Goal: Ask a question

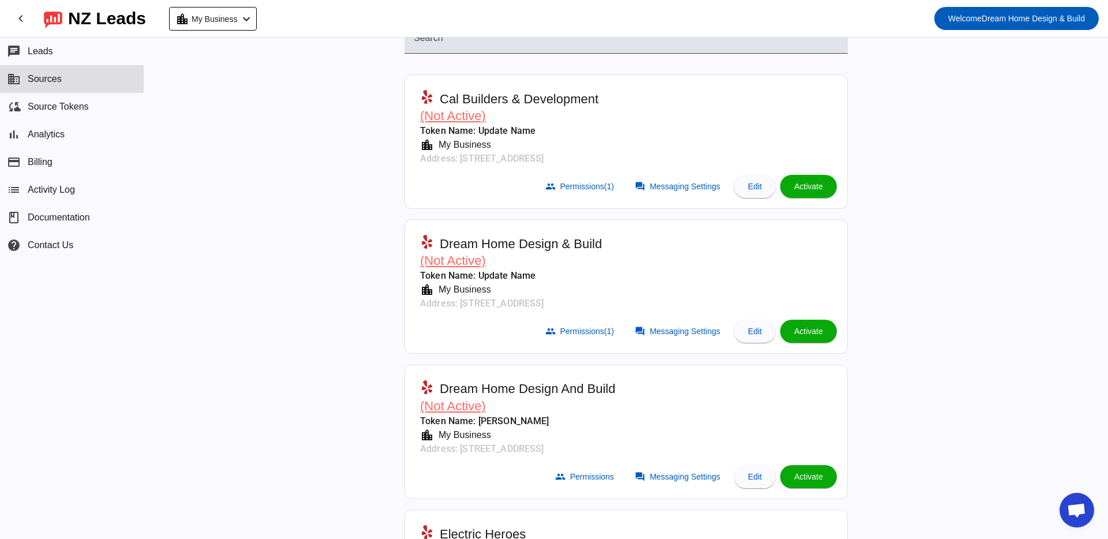
scroll to position [80, 0]
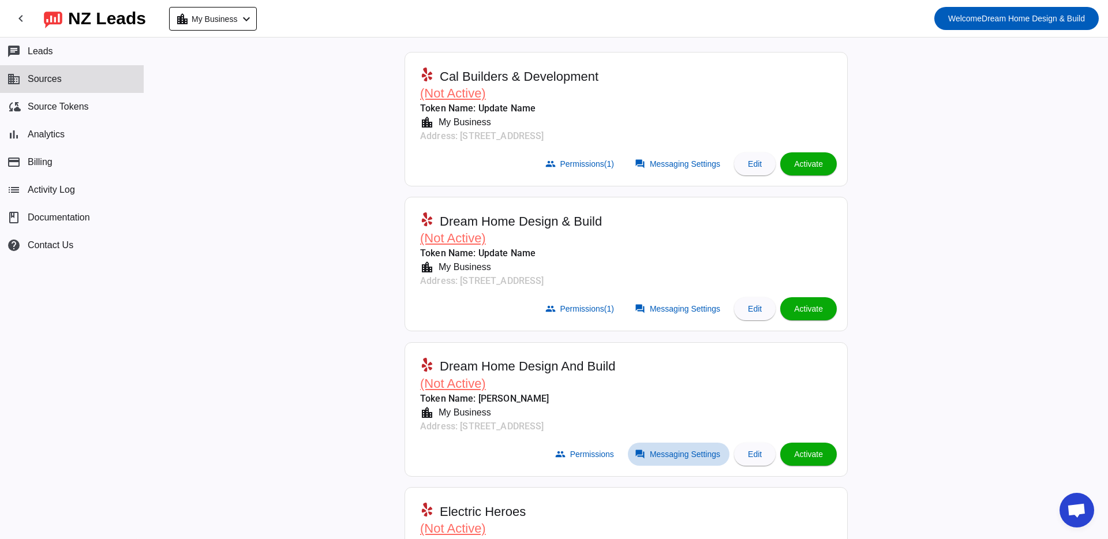
click at [677, 452] on span "Messaging Settings" at bounding box center [685, 453] width 70 height 9
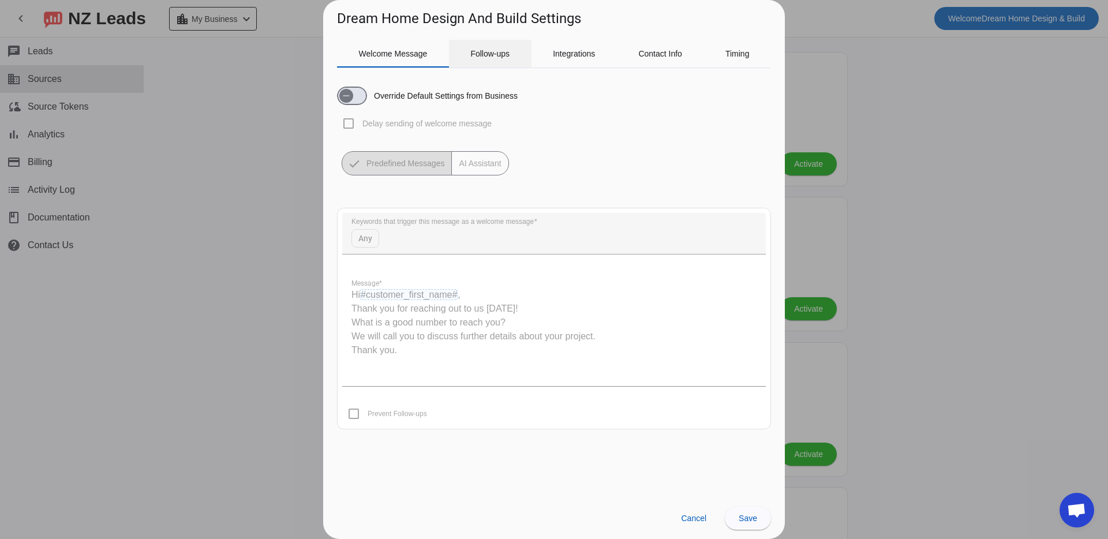
click at [483, 57] on span "Follow-ups" at bounding box center [489, 54] width 39 height 8
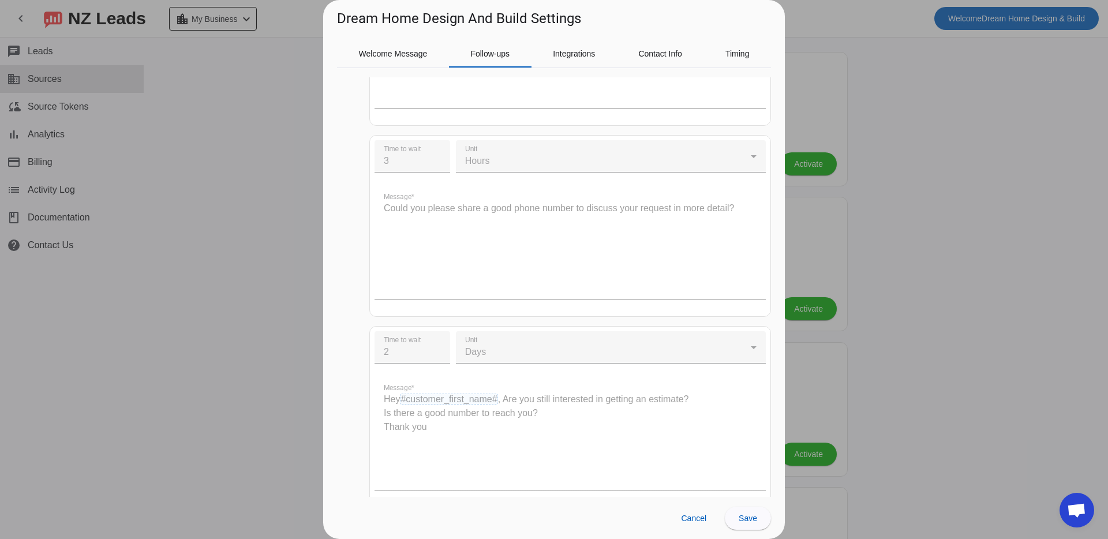
scroll to position [467, 0]
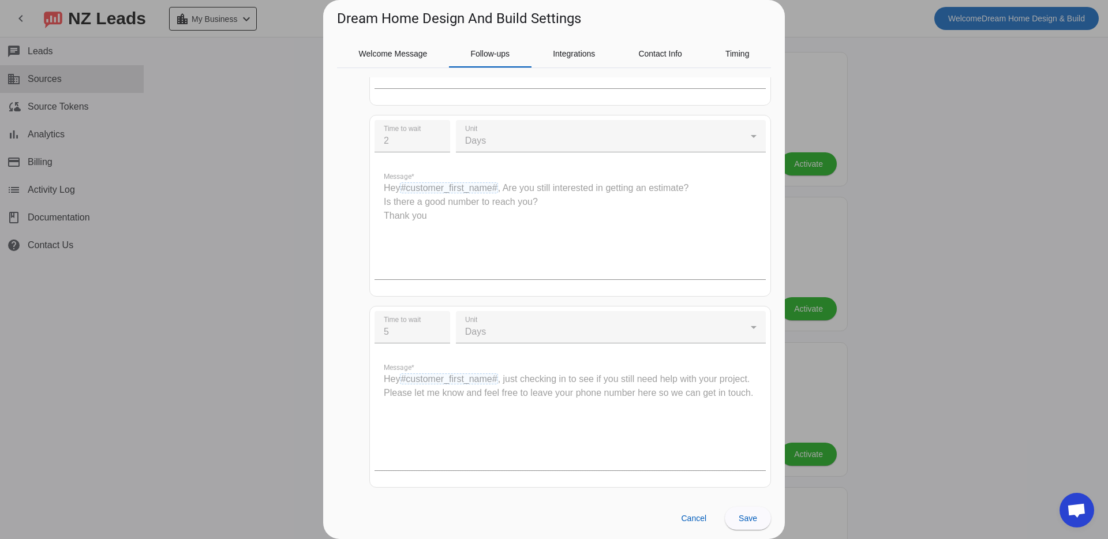
drag, startPoint x: 194, startPoint y: 309, endPoint x: 360, endPoint y: 329, distance: 166.8
click at [194, 309] on div at bounding box center [554, 269] width 1108 height 539
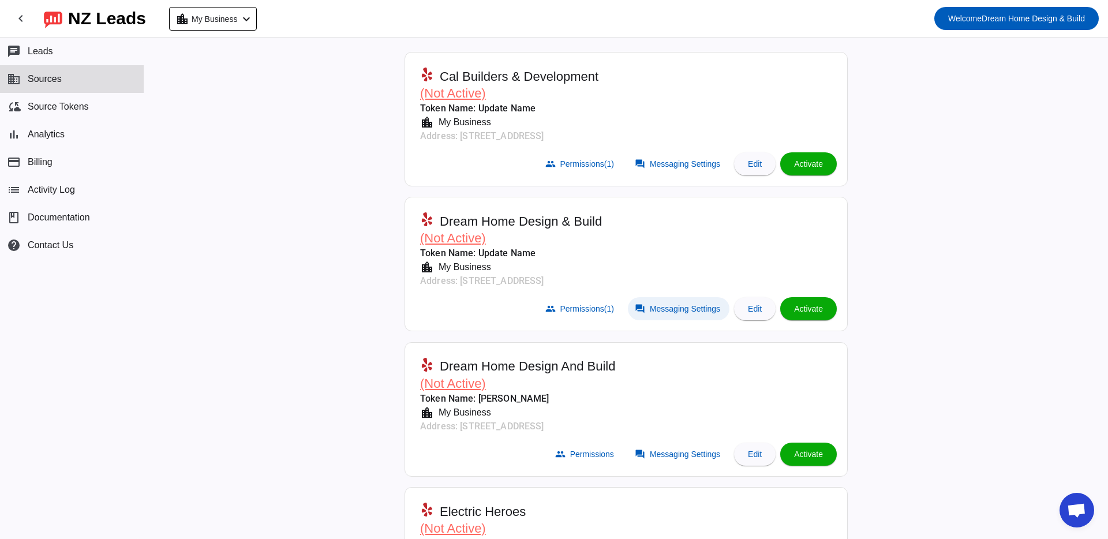
click at [674, 309] on span "Messaging Settings" at bounding box center [685, 308] width 70 height 9
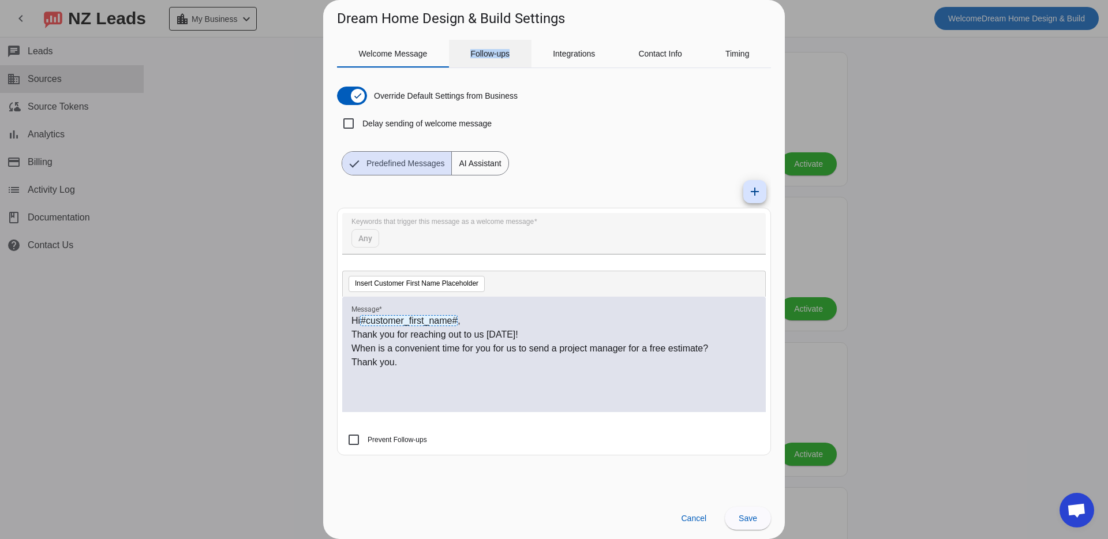
click at [468, 62] on div "Follow-ups" at bounding box center [490, 54] width 82 height 28
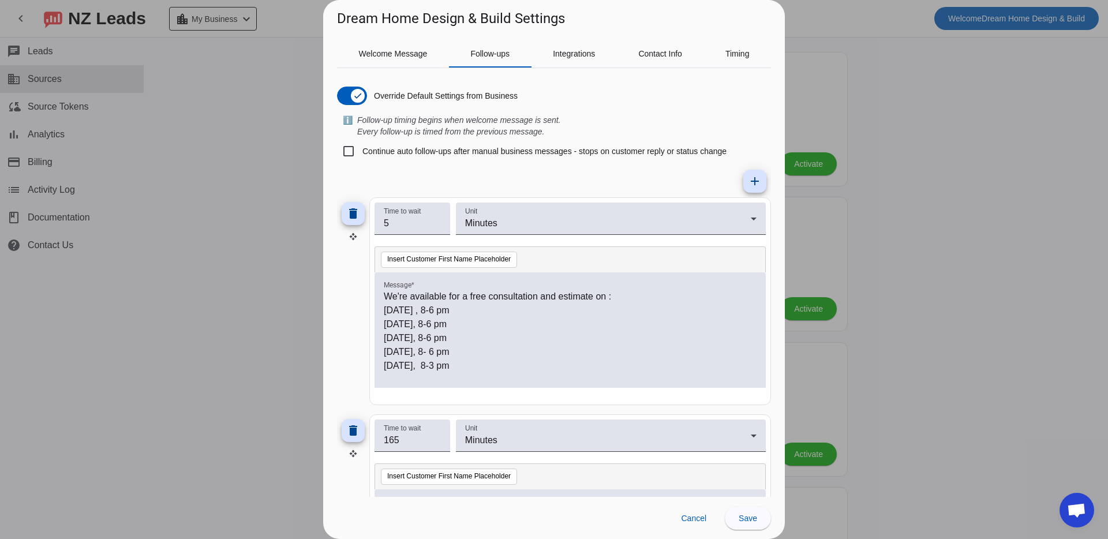
click at [209, 268] on div at bounding box center [554, 269] width 1108 height 539
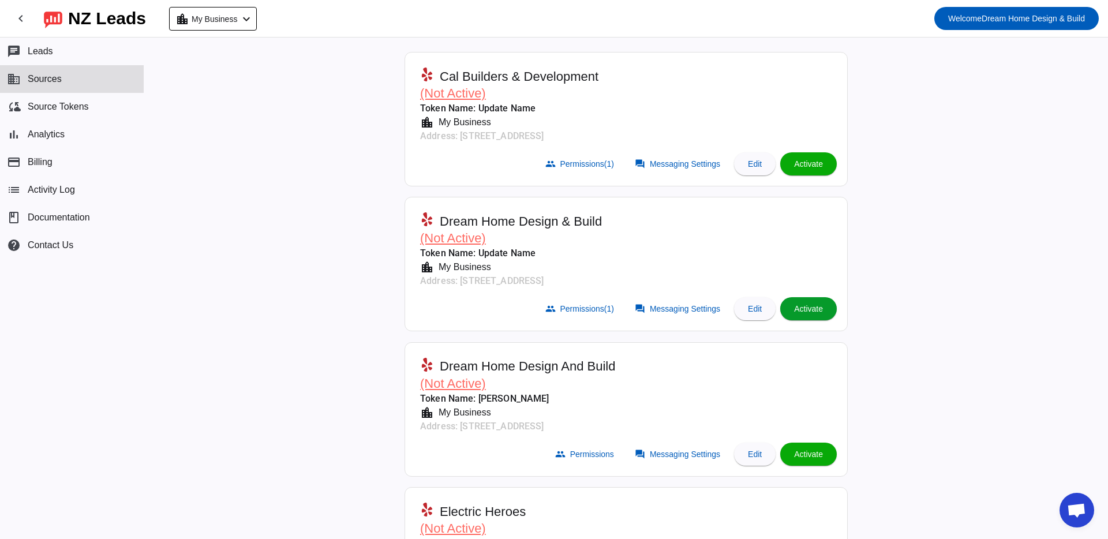
click at [816, 310] on span "Activate" at bounding box center [808, 308] width 29 height 9
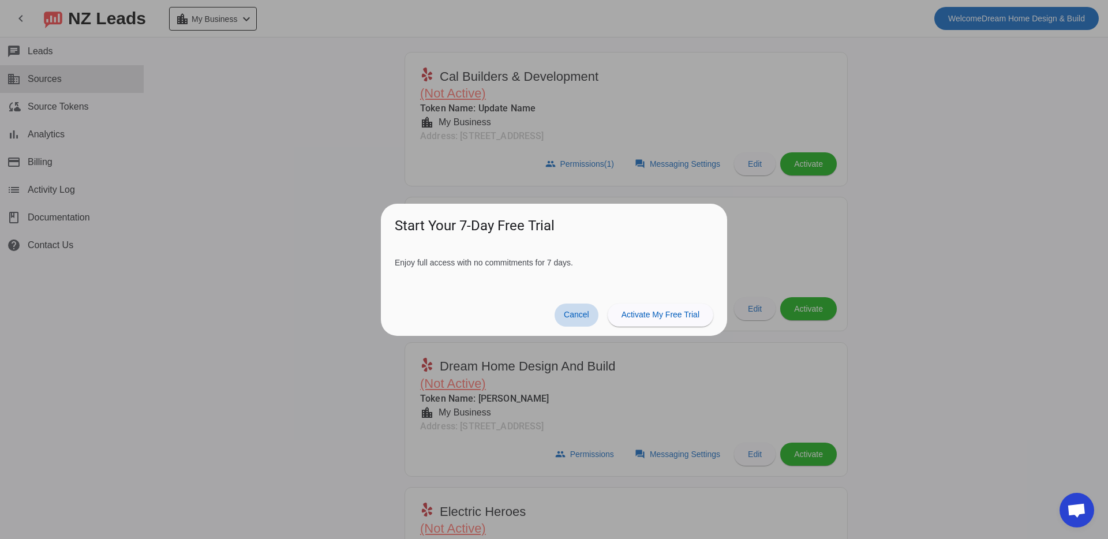
click at [567, 314] on span "Cancel" at bounding box center [576, 314] width 25 height 9
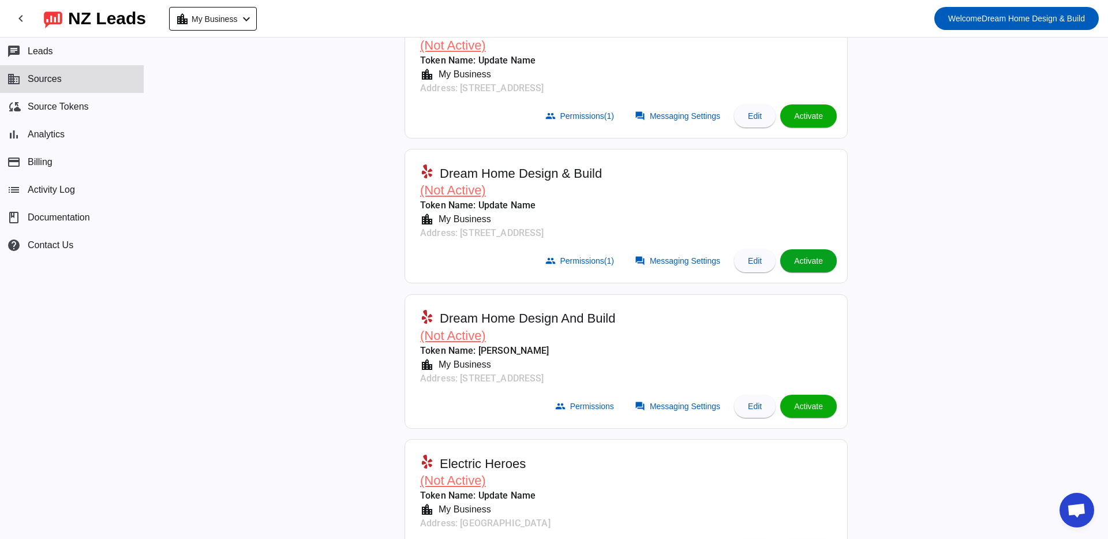
scroll to position [206, 0]
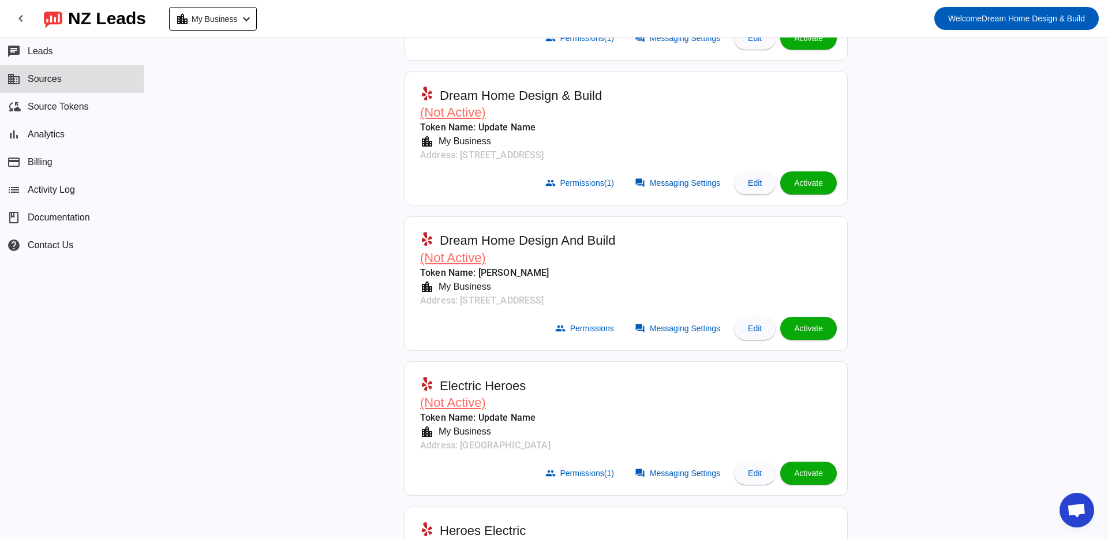
click at [844, 206] on div "Active Sources: ( 0 / 6) add Search Cal Builders & Development (Not Active) Tok…" at bounding box center [625, 82] width 461 height 501
click at [805, 189] on span at bounding box center [808, 183] width 57 height 28
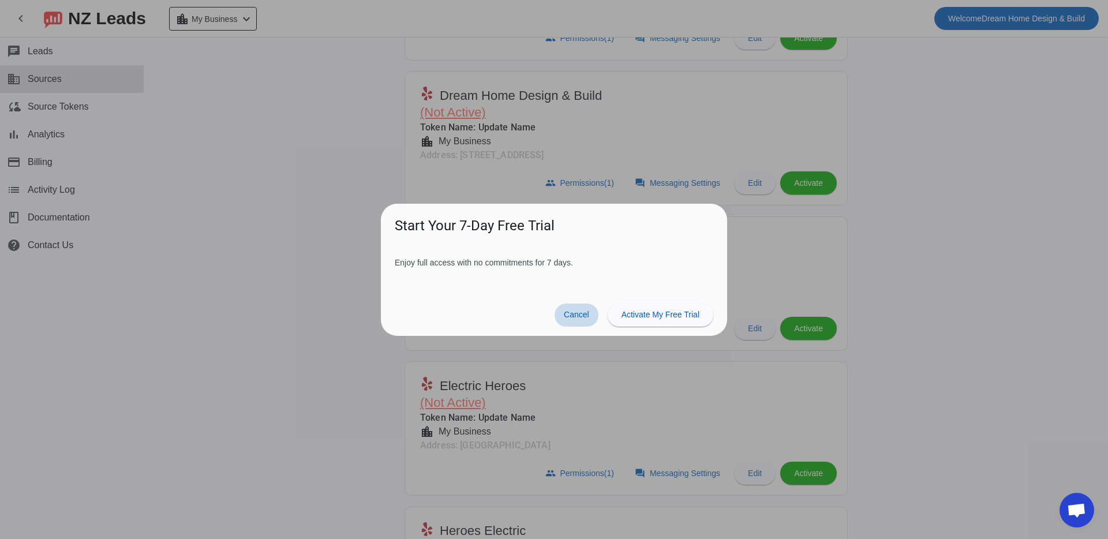
click at [566, 318] on span "Cancel" at bounding box center [576, 314] width 25 height 9
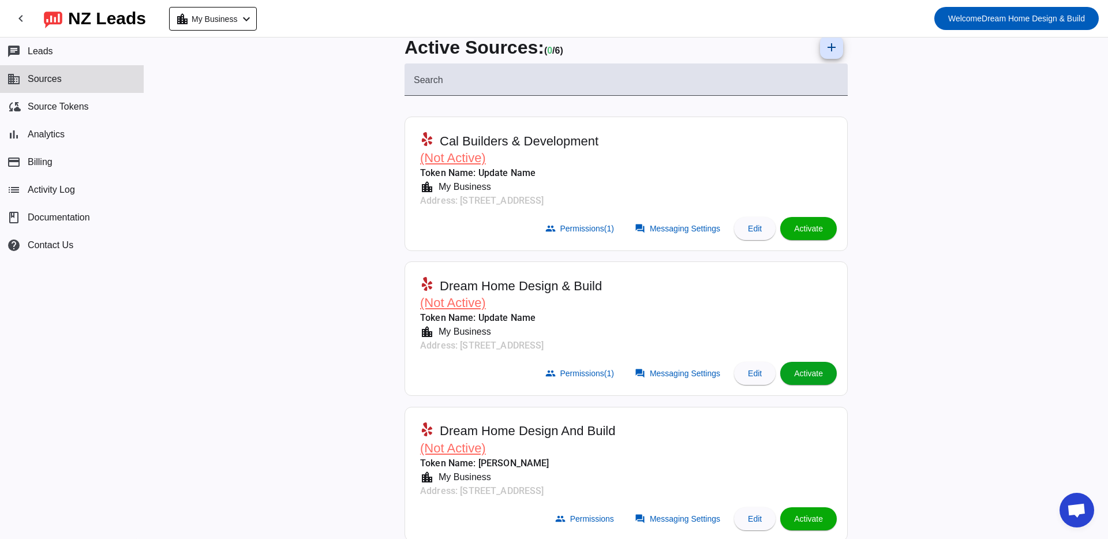
scroll to position [0, 0]
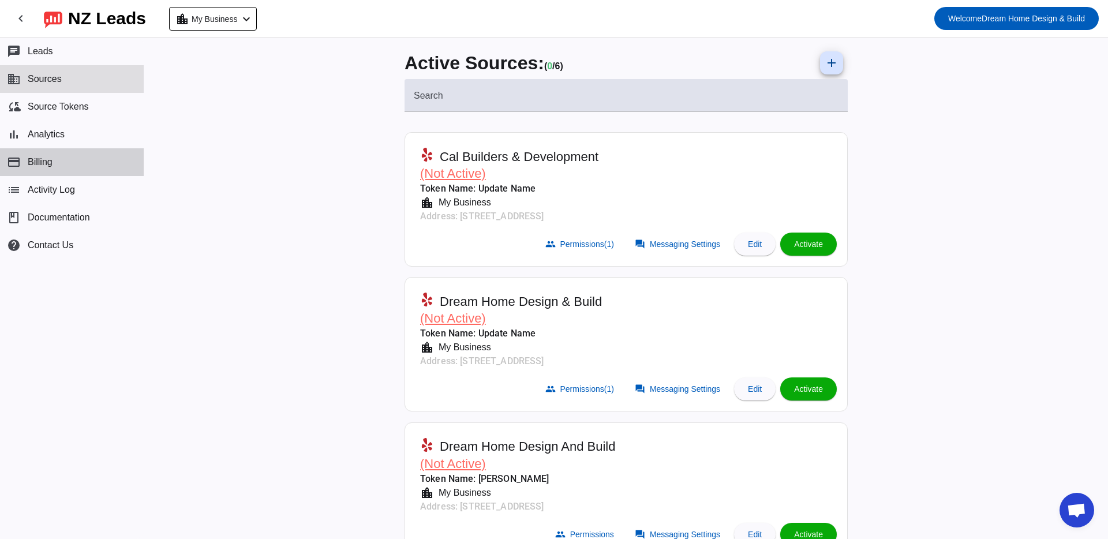
click at [36, 149] on button "payment Billing" at bounding box center [72, 162] width 144 height 28
click at [817, 391] on span "Activate" at bounding box center [808, 388] width 29 height 9
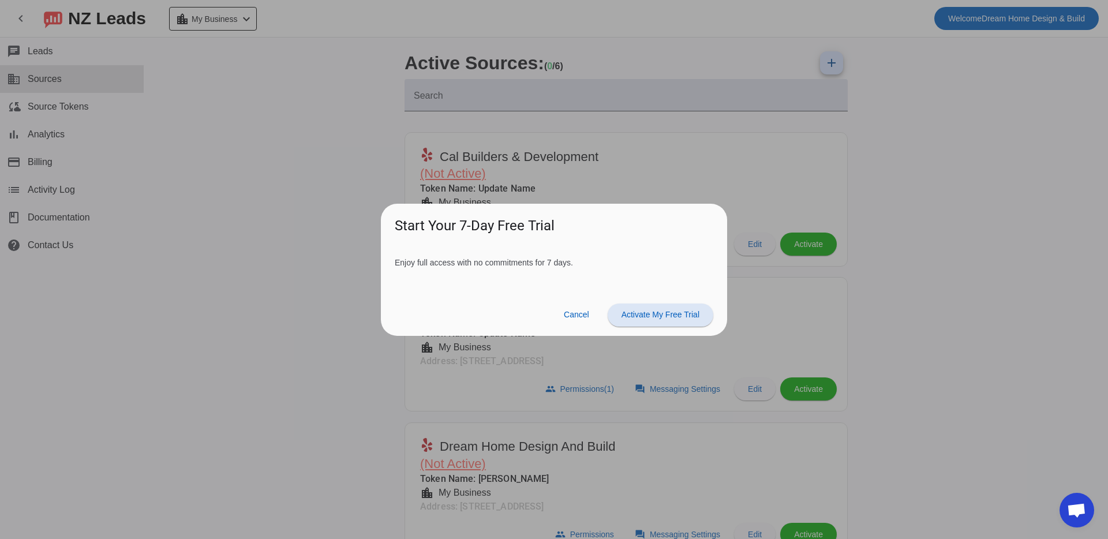
click at [651, 315] on span "Activate My Free Trial" at bounding box center [660, 314] width 78 height 9
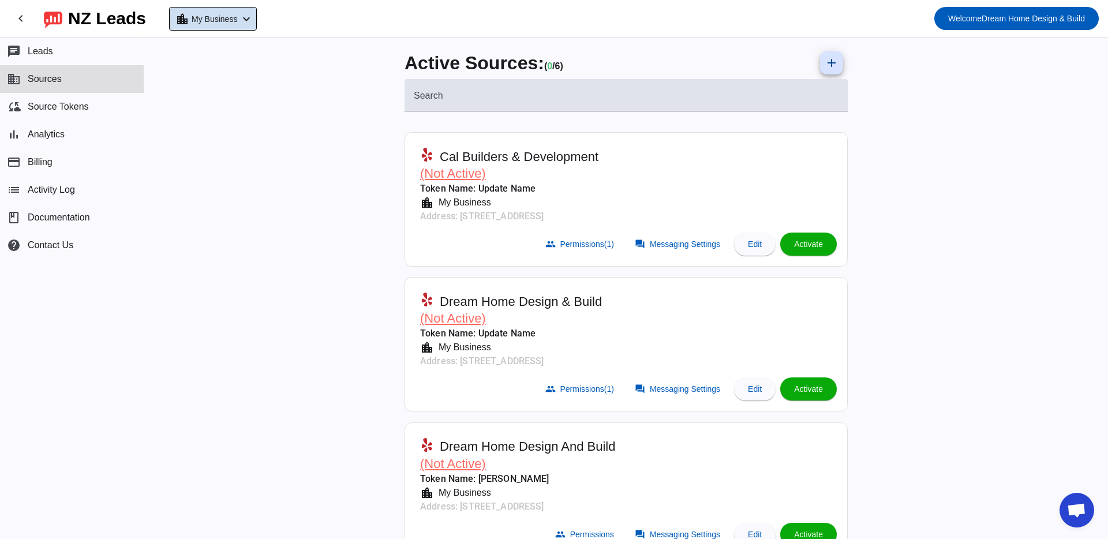
click at [235, 25] on span "My Business" at bounding box center [215, 19] width 46 height 16
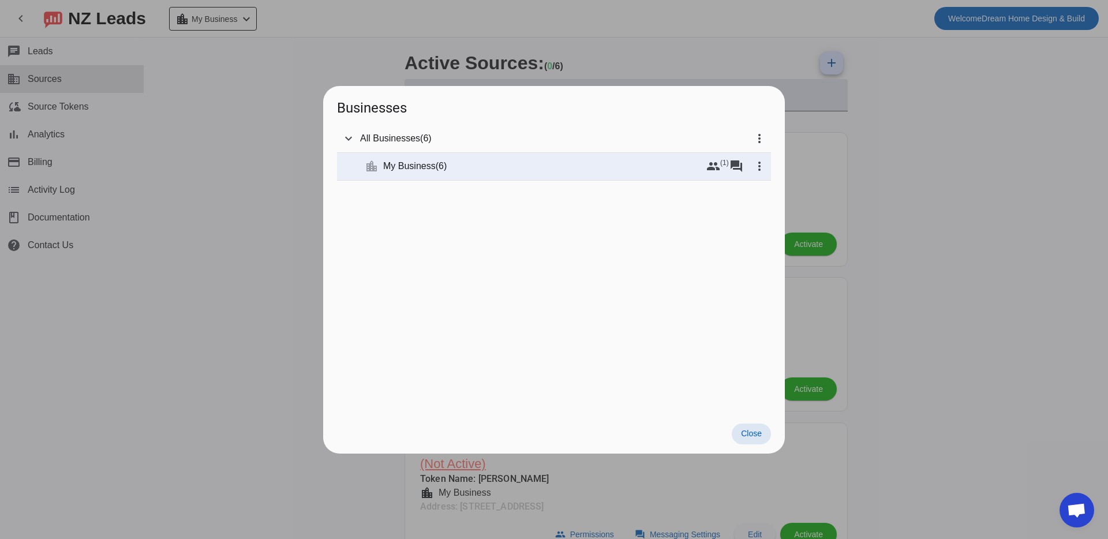
click at [253, 141] on div at bounding box center [554, 269] width 1108 height 539
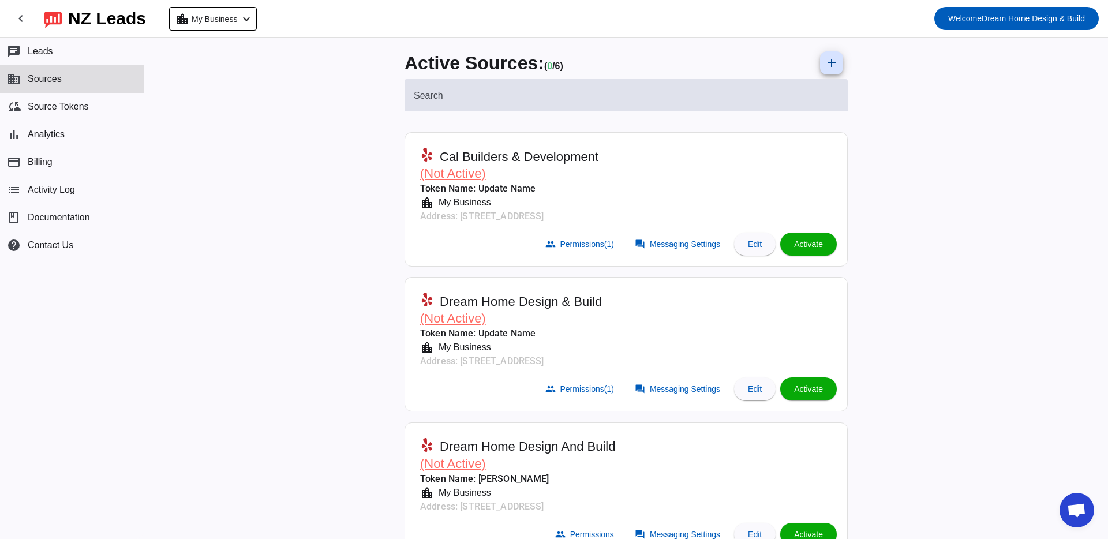
click at [1084, 506] on span "Open chat" at bounding box center [1076, 511] width 19 height 16
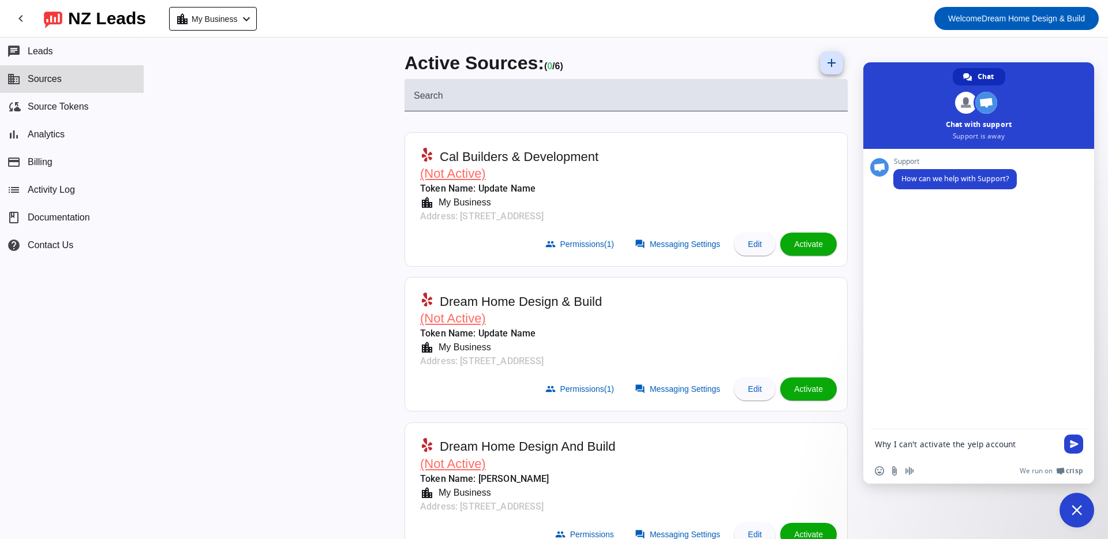
type textarea "Why I can't activate the yelp account?"
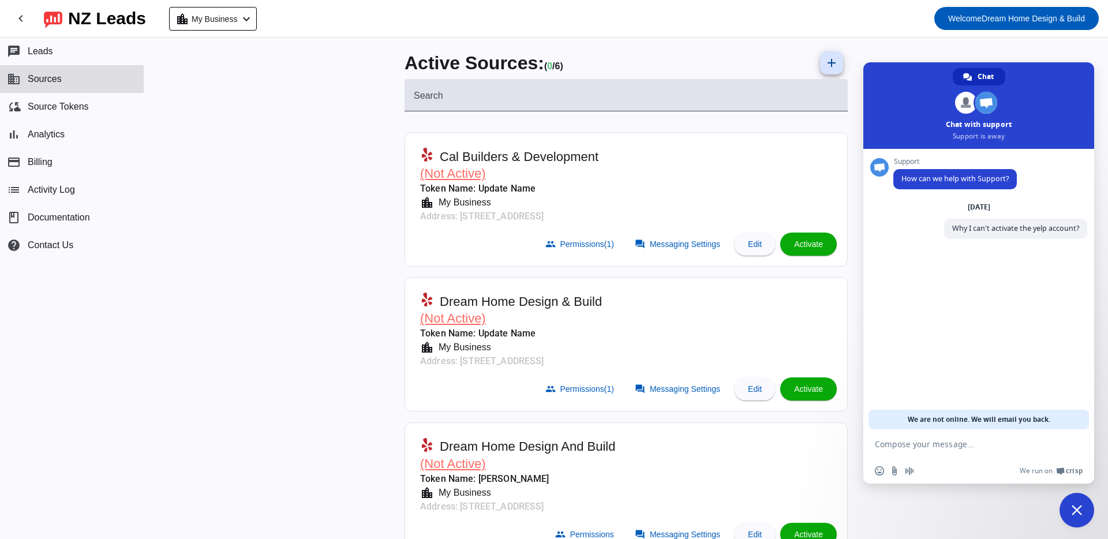
click at [1072, 507] on span "Close chat" at bounding box center [1076, 510] width 10 height 10
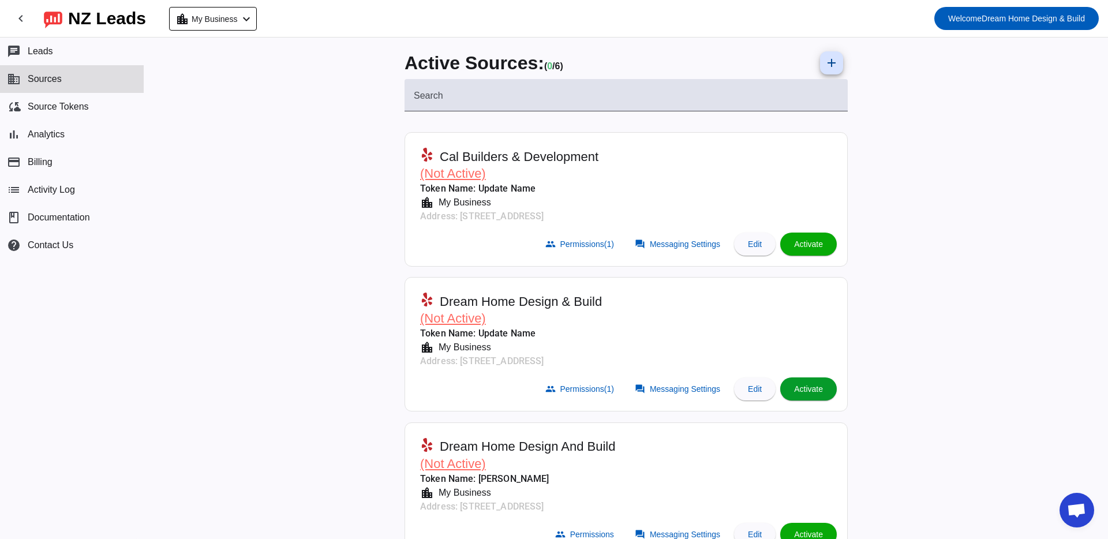
click at [804, 389] on span "Activate" at bounding box center [808, 388] width 29 height 9
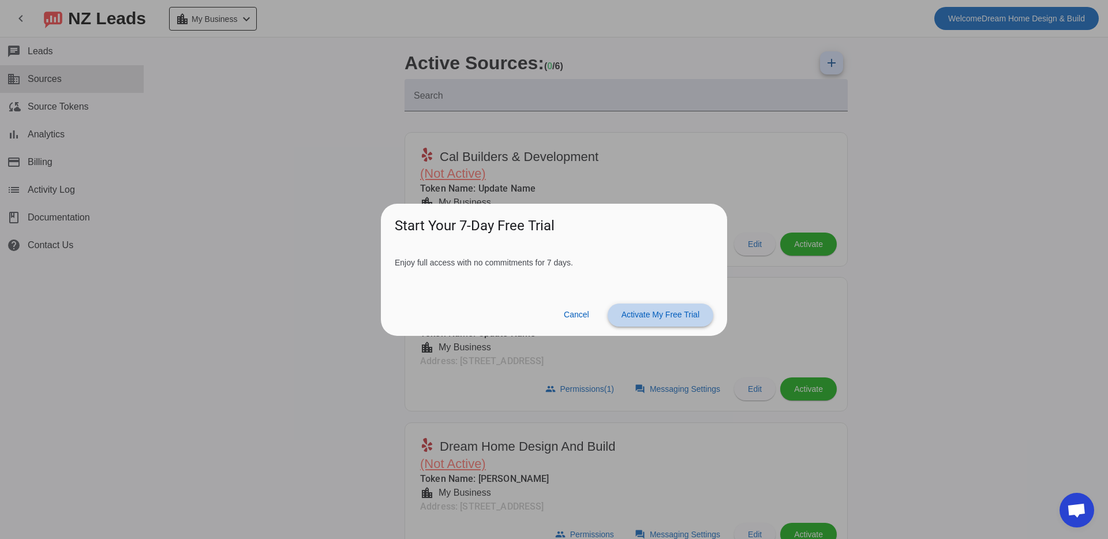
click at [629, 315] on span "Activate My Free Trial" at bounding box center [660, 314] width 78 height 9
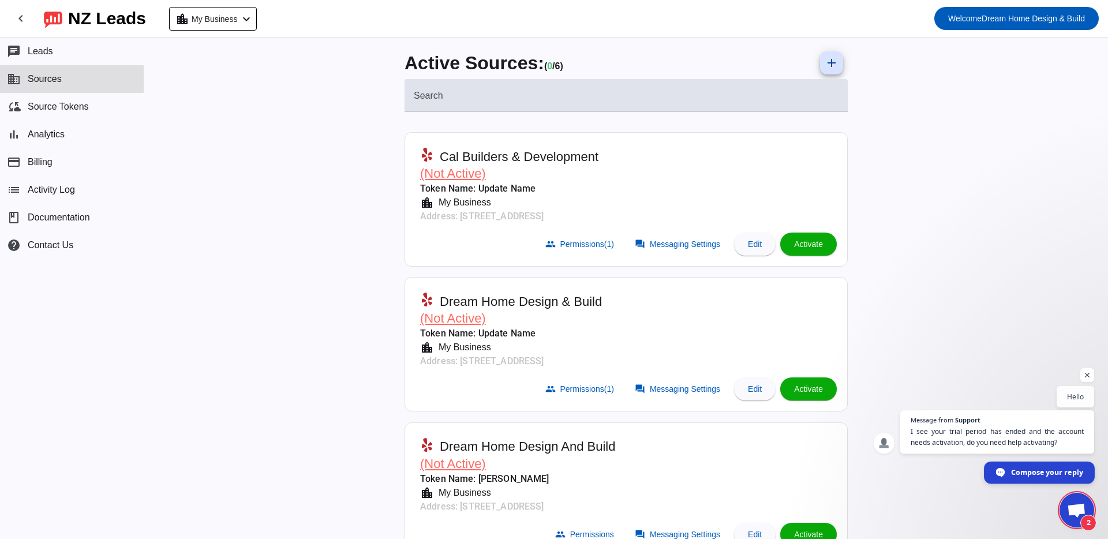
click at [1057, 471] on span "Compose your reply" at bounding box center [1047, 471] width 72 height 20
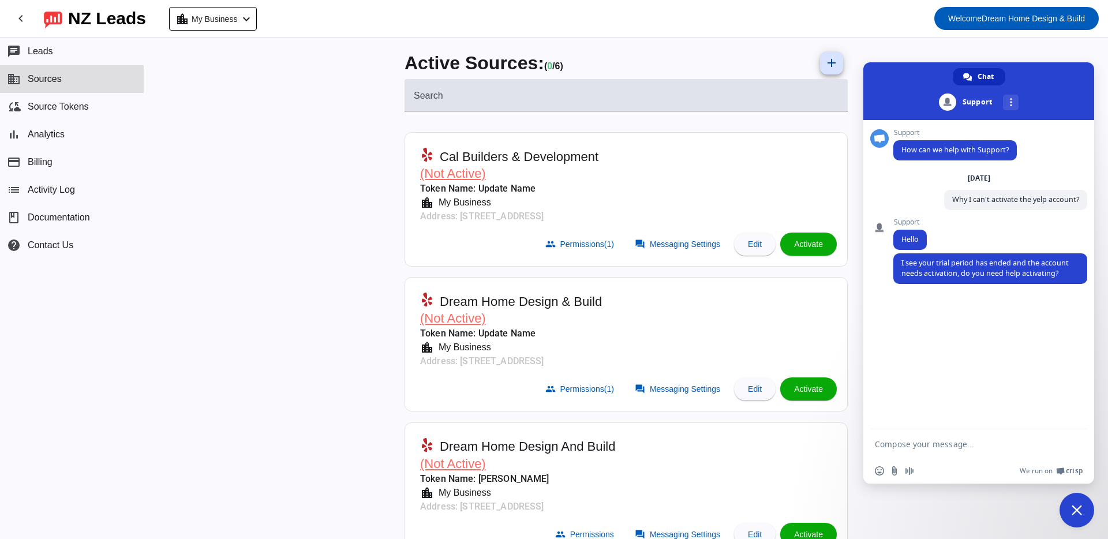
click at [918, 446] on textarea "Compose your message..." at bounding box center [965, 444] width 182 height 10
type textarea "I already have subscription from last year, i haven't trial"
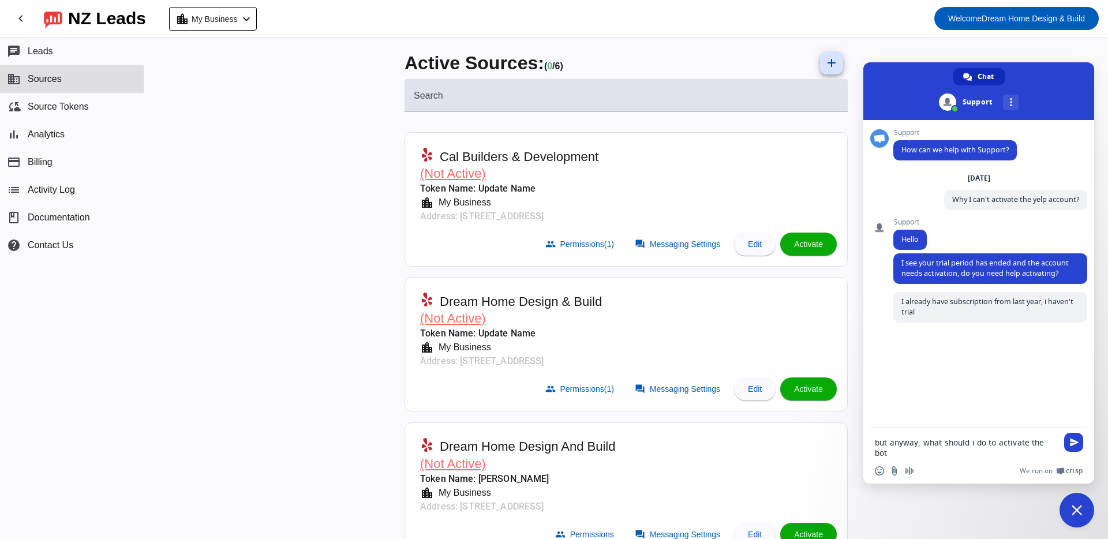
type textarea "but anyway, what should i do to activate the bot?"
click at [934, 441] on textarea "Compose your message..." at bounding box center [965, 444] width 182 height 10
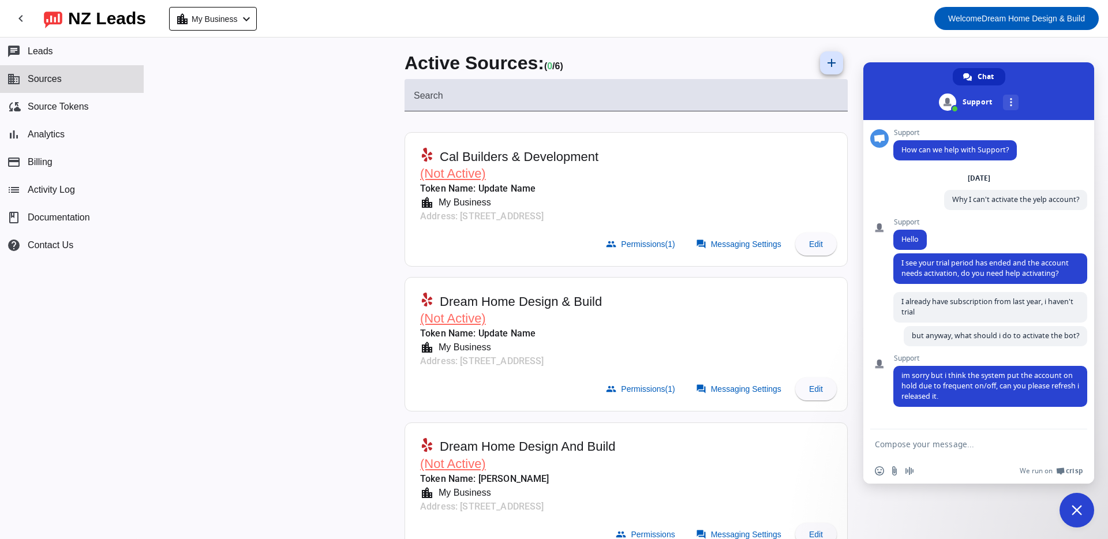
click at [922, 449] on textarea "Compose your message..." at bounding box center [965, 444] width 182 height 10
type textarea "It always do the on/off automatically, im always need to return it back to on"
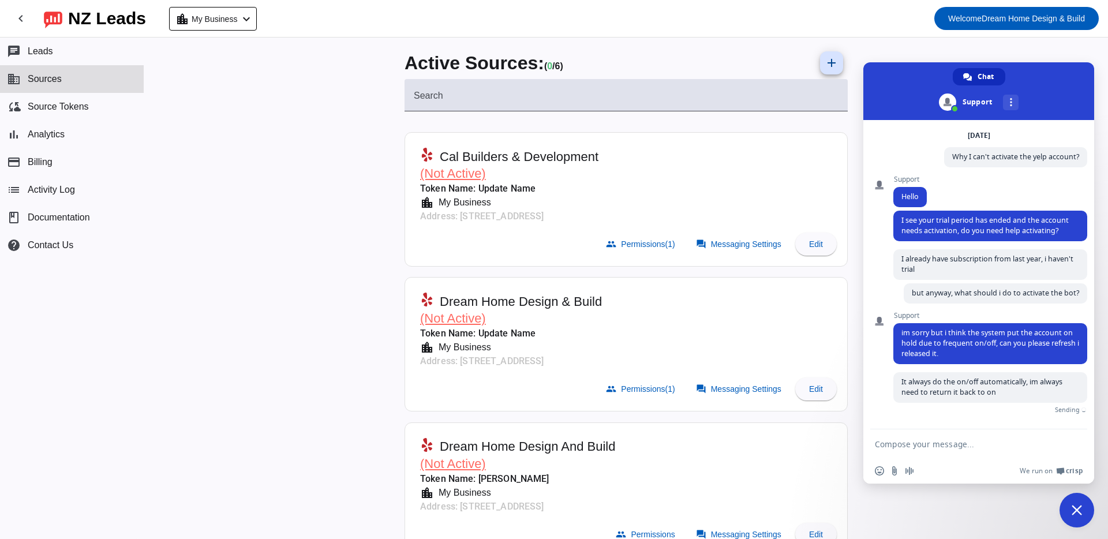
scroll to position [29, 0]
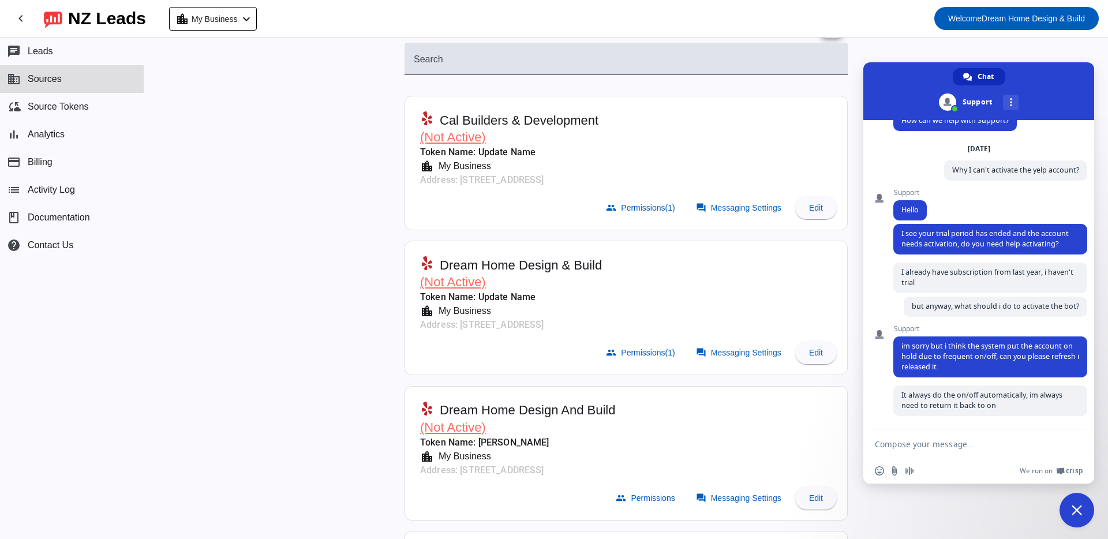
scroll to position [69, 0]
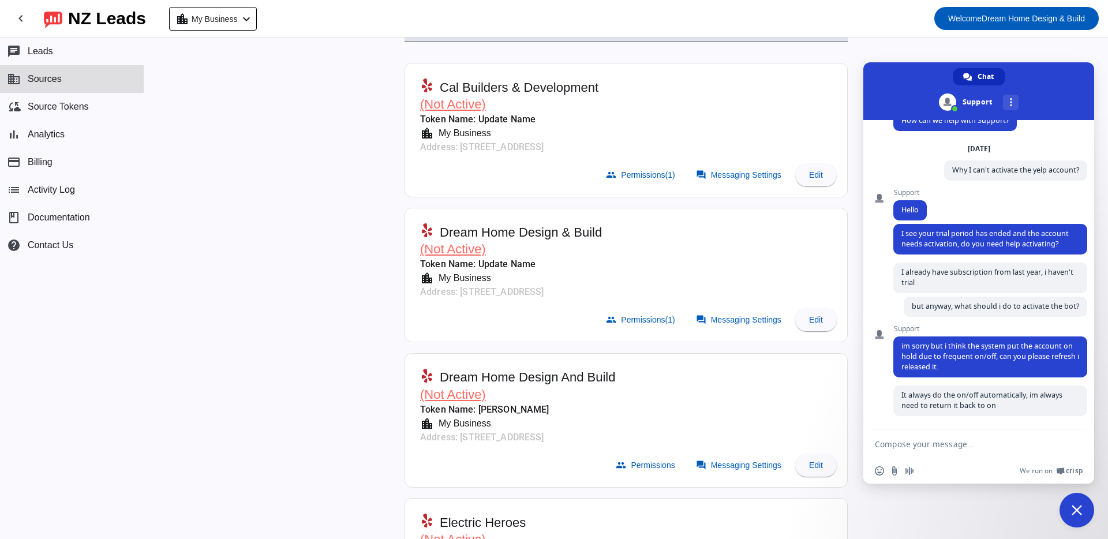
click at [460, 250] on span "(Not Active)" at bounding box center [453, 249] width 66 height 14
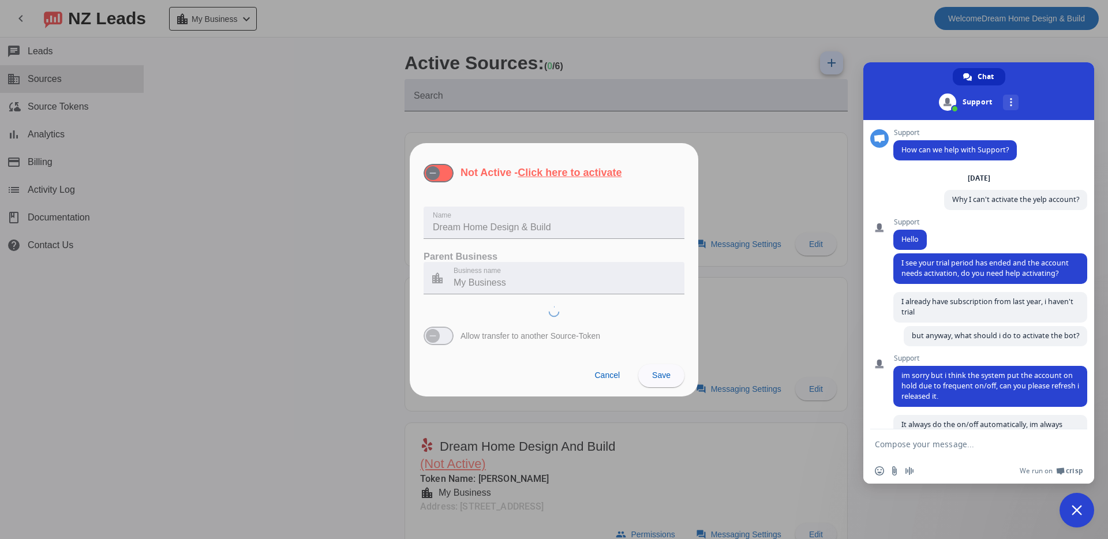
scroll to position [29, 0]
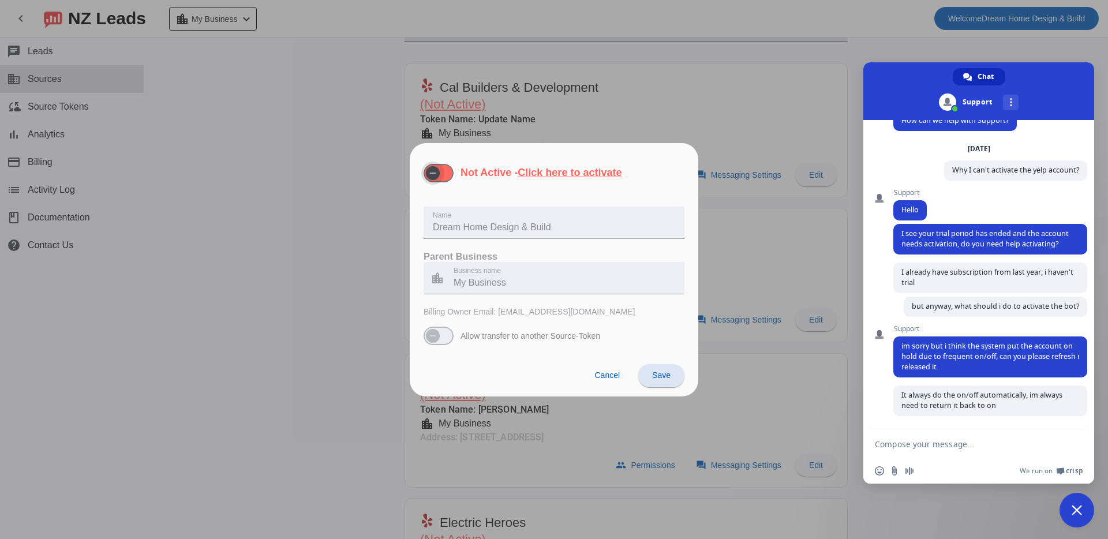
click at [438, 168] on span "button" at bounding box center [433, 173] width 14 height 14
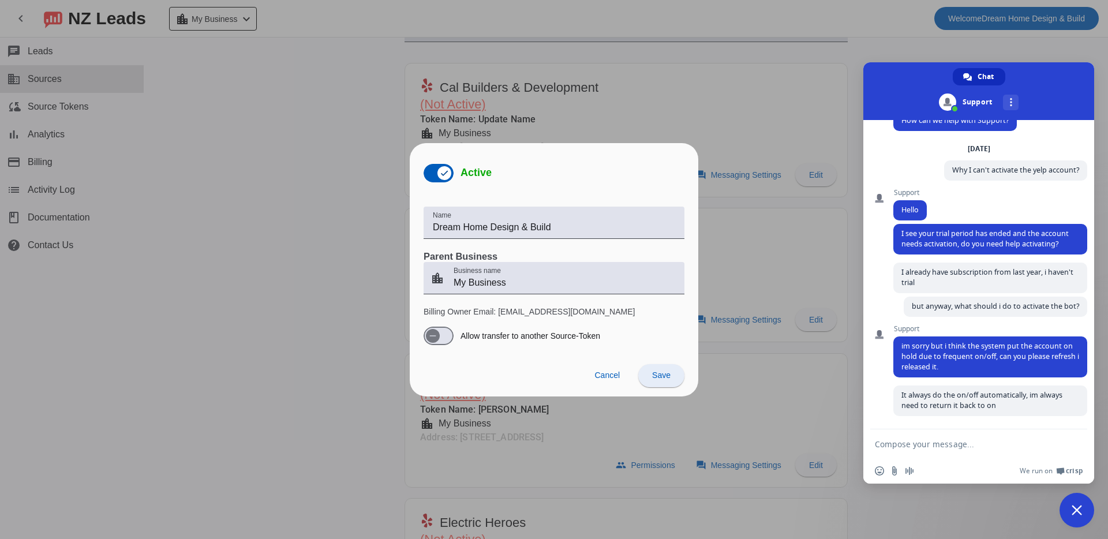
click at [664, 381] on span at bounding box center [661, 376] width 46 height 28
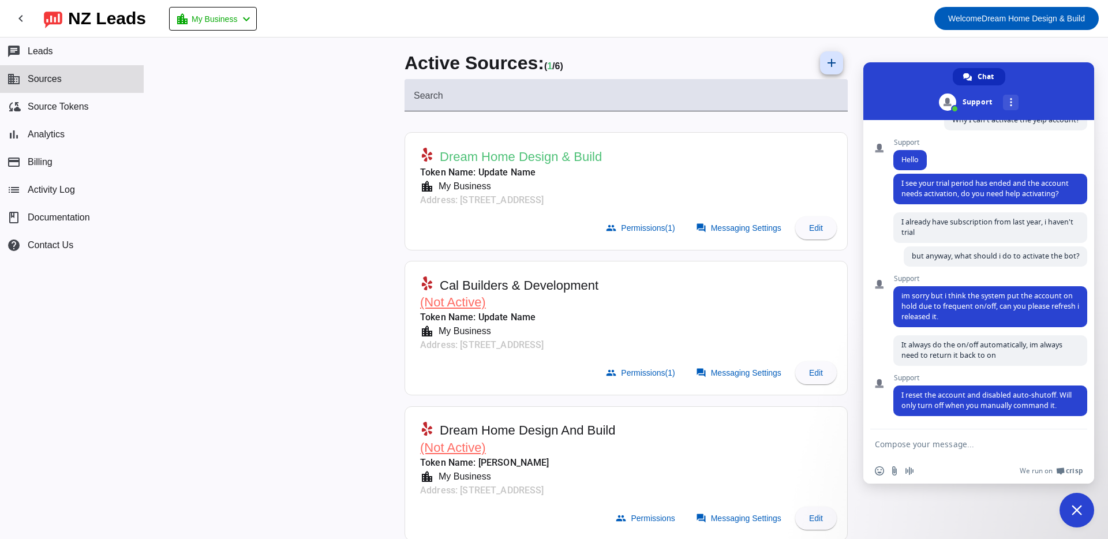
scroll to position [90, 0]
click at [932, 444] on textarea "Compose your message..." at bounding box center [965, 444] width 182 height 10
type textarea "thanks"
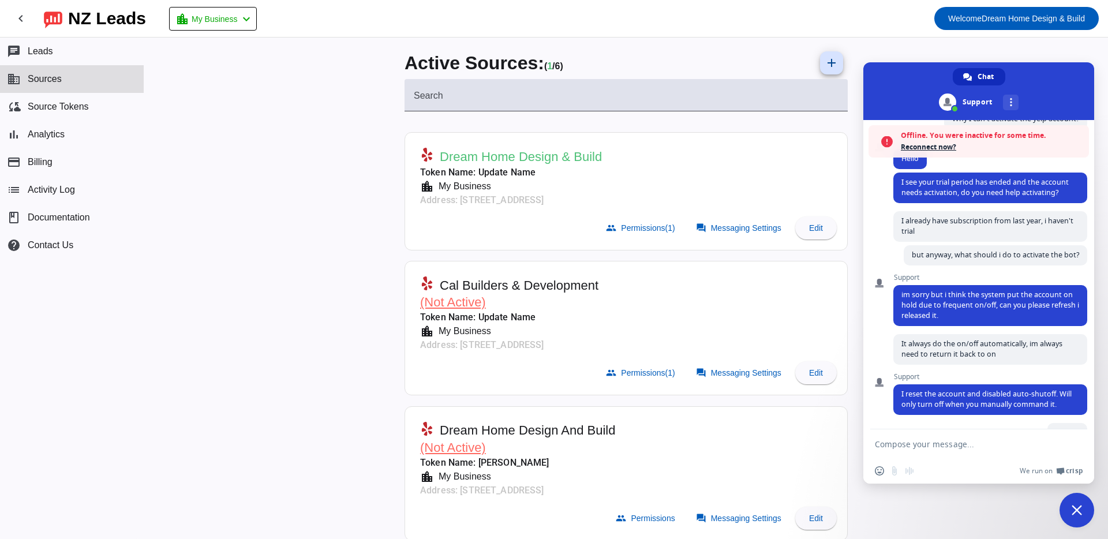
scroll to position [168, 0]
